Goal: Task Accomplishment & Management: Manage account settings

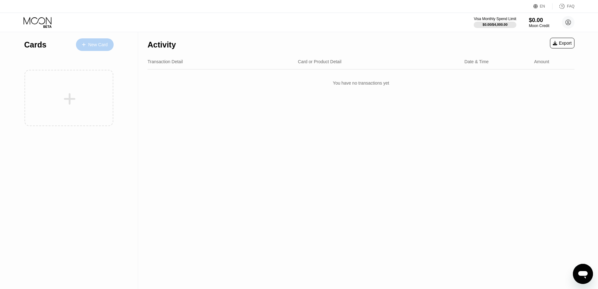
click at [101, 45] on div "New Card" at bounding box center [97, 44] width 19 height 5
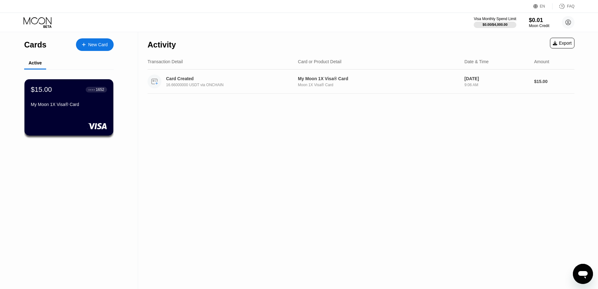
click at [237, 81] on div "Card Created" at bounding box center [227, 78] width 122 height 5
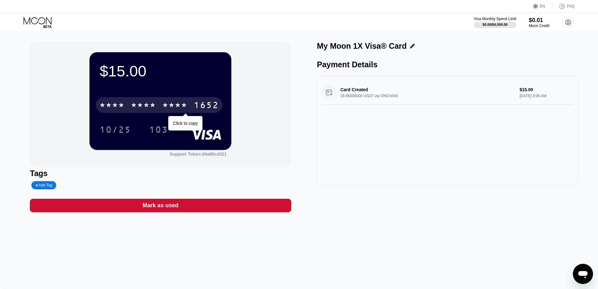
click at [170, 108] on div "* * * *" at bounding box center [174, 106] width 25 height 10
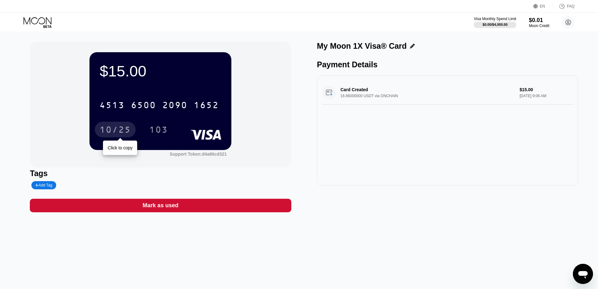
click at [118, 132] on div "10/25" at bounding box center [115, 130] width 31 height 10
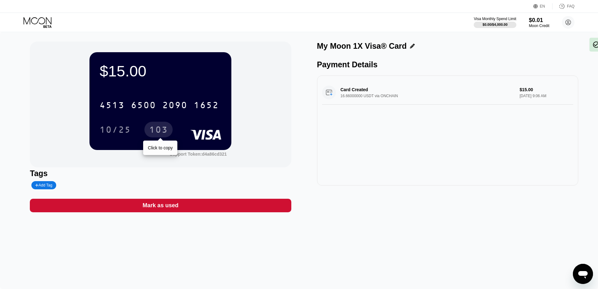
drag, startPoint x: 157, startPoint y: 128, endPoint x: 160, endPoint y: 131, distance: 3.3
click at [157, 128] on div "103" at bounding box center [158, 130] width 19 height 10
